Goal: Check status: Check status

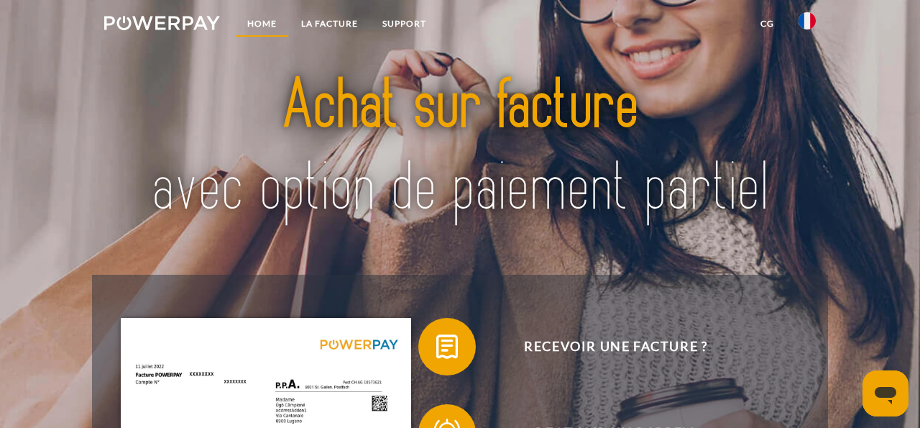
click at [275, 22] on link "Home" at bounding box center [262, 24] width 54 height 26
click at [339, 29] on link "LA FACTURE" at bounding box center [329, 24] width 81 height 26
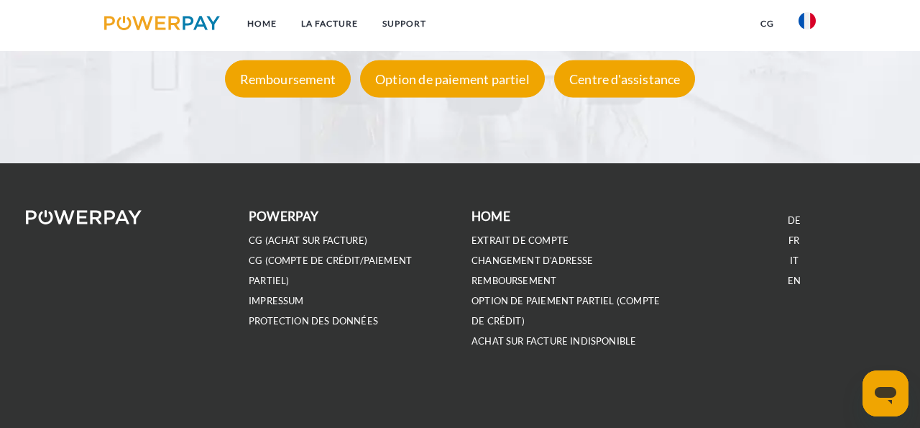
scroll to position [2666, 0]
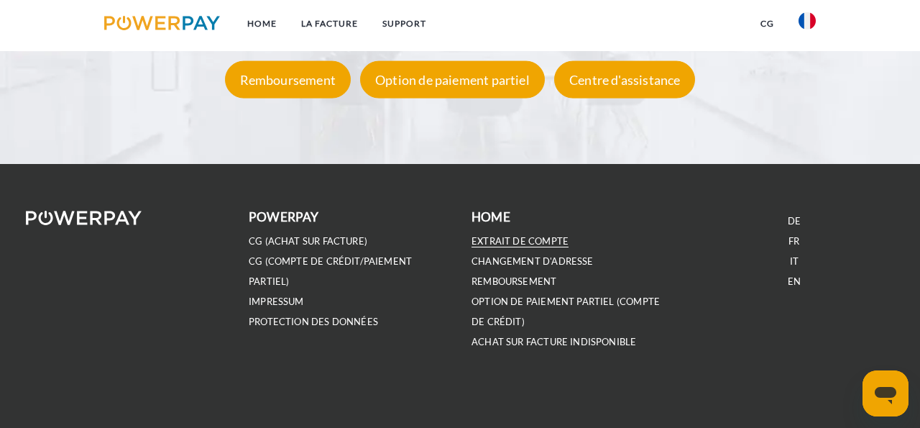
click at [502, 235] on link "EXTRAIT DE COMPTE" at bounding box center [520, 241] width 97 height 12
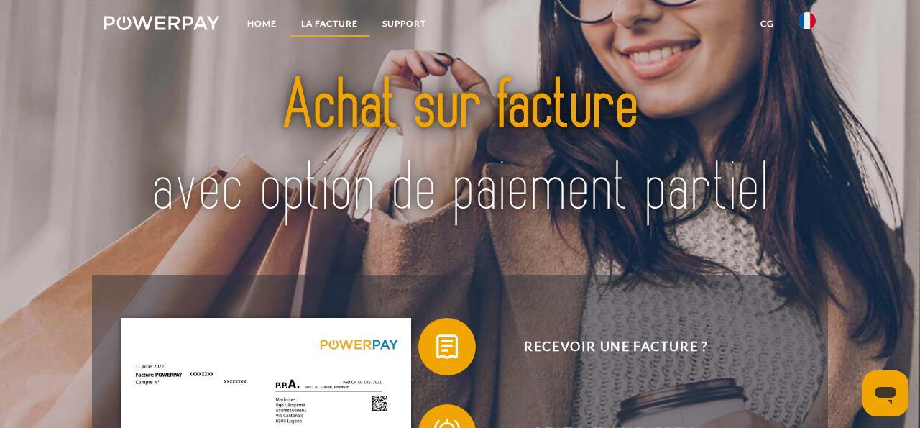
click at [344, 20] on link "LA FACTURE" at bounding box center [329, 24] width 81 height 26
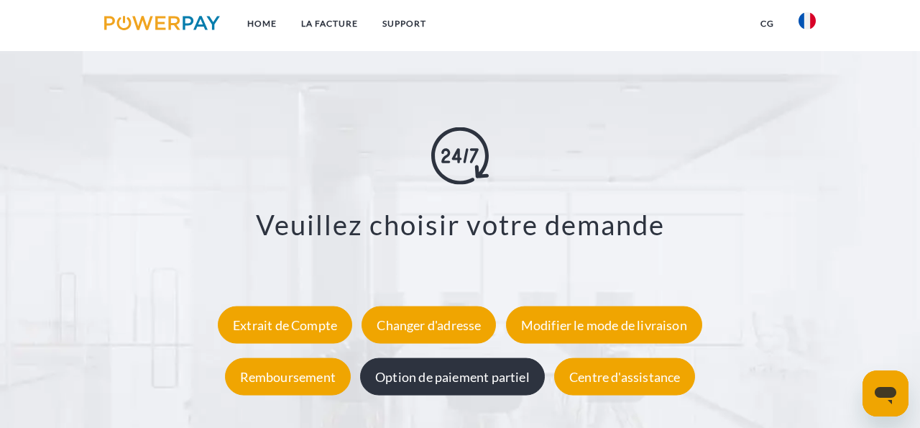
scroll to position [2389, 0]
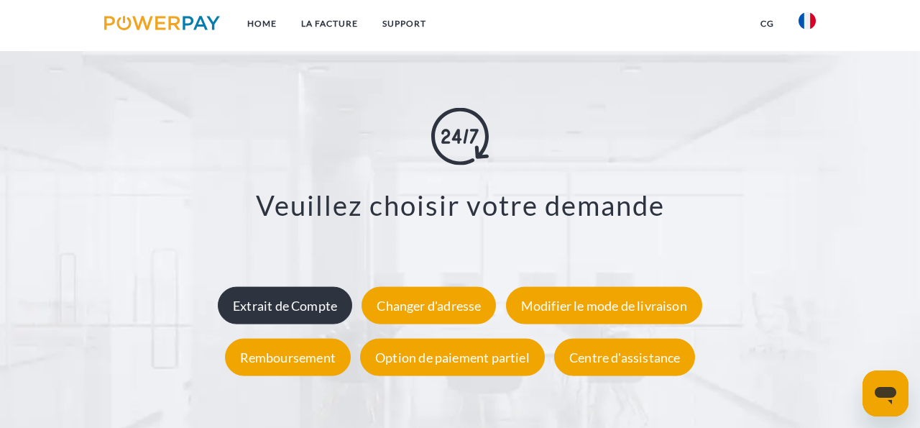
click at [293, 293] on div "Extrait de Compte" at bounding box center [285, 304] width 134 height 37
click at [301, 298] on div "Extrait de Compte" at bounding box center [285, 304] width 134 height 37
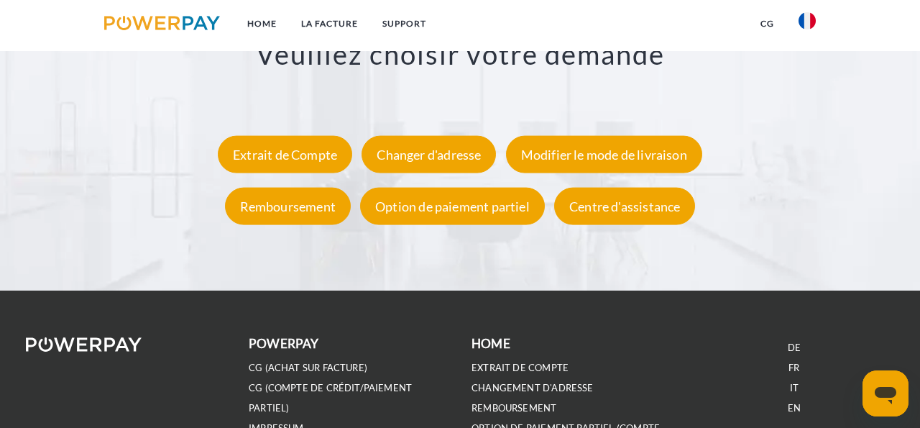
scroll to position [2520, 0]
